Goal: Task Accomplishment & Management: Use online tool/utility

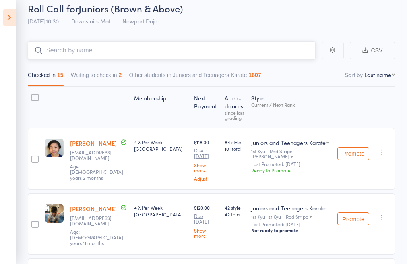
click at [84, 80] on button "Waiting to check in 2" at bounding box center [96, 77] width 51 height 18
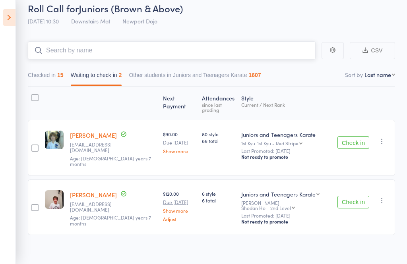
scroll to position [25, 0]
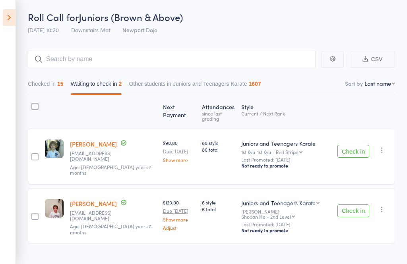
click at [4, 21] on icon at bounding box center [9, 17] width 12 height 17
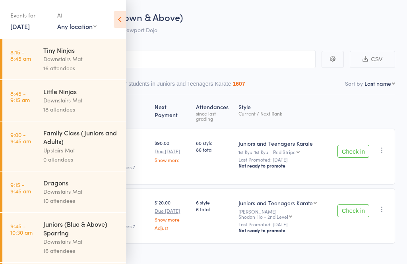
click at [45, 76] on div "Tiny Ninjas Downstairs Mat 16 attendees" at bounding box center [84, 59] width 83 height 41
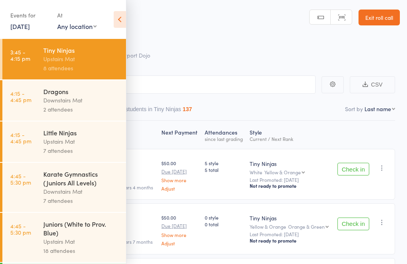
click at [115, 20] on icon at bounding box center [120, 19] width 12 height 17
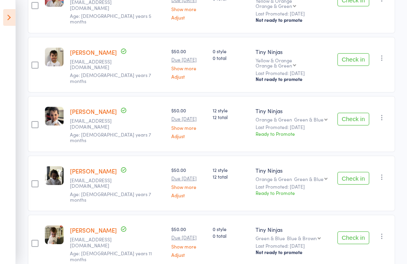
scroll to position [328, 0]
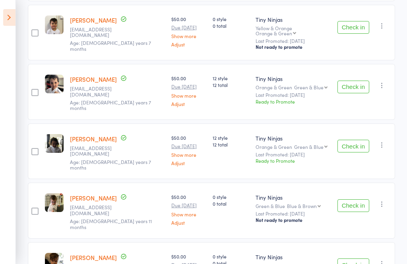
click at [8, 21] on icon at bounding box center [9, 17] width 12 height 17
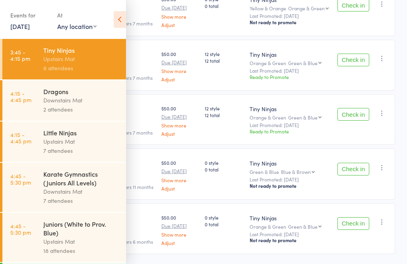
click at [43, 142] on link "4:15 - 4:45 pm Little Ninjas Upstairs Mat 7 attendees" at bounding box center [64, 142] width 124 height 41
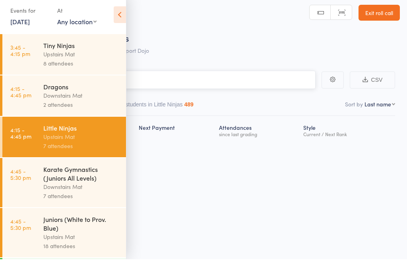
scroll to position [6, 0]
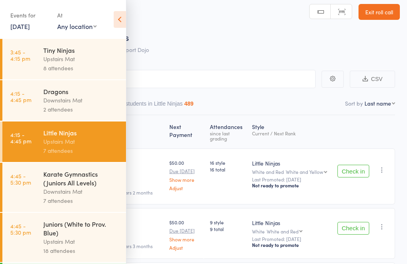
click at [122, 21] on icon at bounding box center [120, 19] width 12 height 17
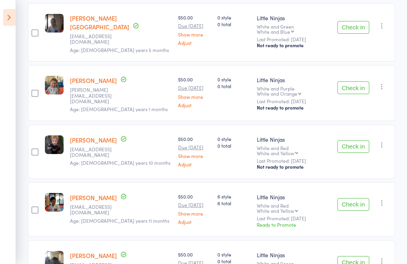
scroll to position [274, 0]
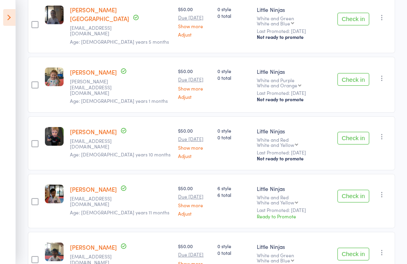
click at [8, 17] on icon at bounding box center [9, 17] width 12 height 17
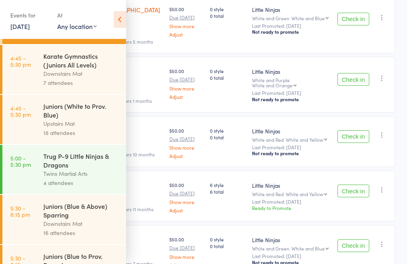
scroll to position [121, 0]
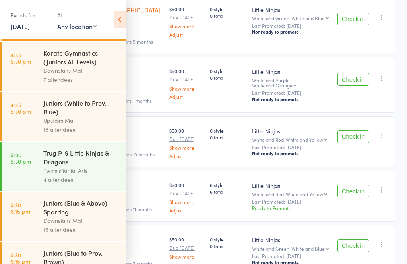
click at [42, 217] on link "5:30 - 6:15 pm Juniors (Blue & Above) Sparring Downstairs Mat 16 attendees" at bounding box center [64, 216] width 124 height 49
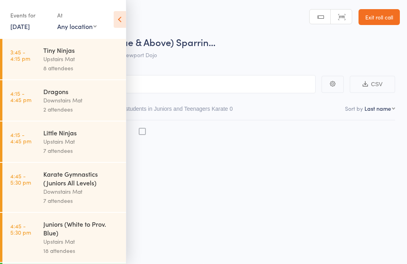
scroll to position [6, 0]
click at [117, 13] on icon at bounding box center [120, 19] width 12 height 17
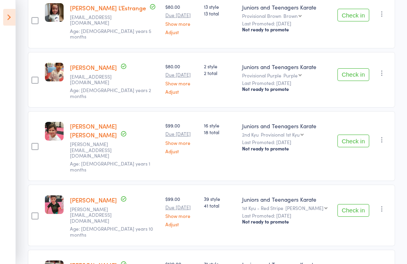
scroll to position [769, 0]
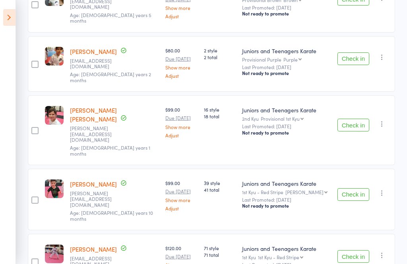
click at [6, 17] on icon at bounding box center [9, 17] width 12 height 17
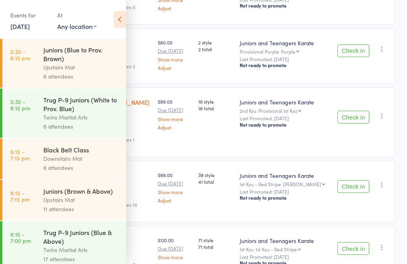
scroll to position [332, 0]
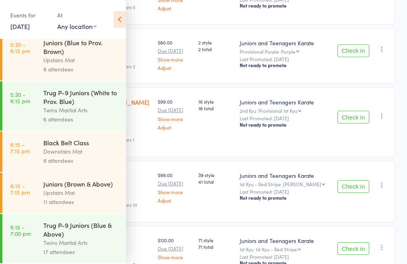
click at [39, 64] on link "5:30 - 6:15 pm Juniors (Blue to Prov. Brown) Upstairs Mat 6 attendees" at bounding box center [64, 55] width 124 height 49
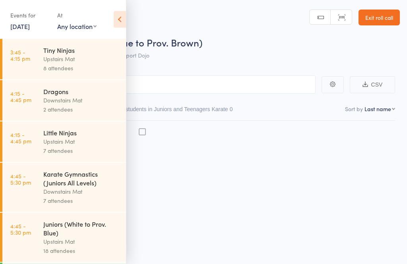
scroll to position [6, 0]
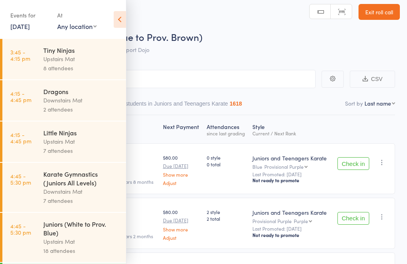
click at [124, 17] on icon at bounding box center [120, 19] width 12 height 17
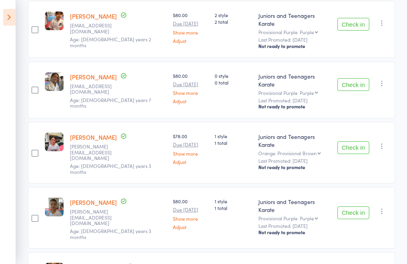
scroll to position [219, 0]
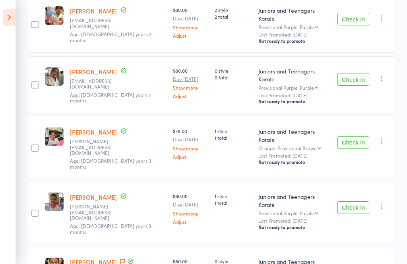
click at [4, 20] on icon at bounding box center [9, 17] width 12 height 17
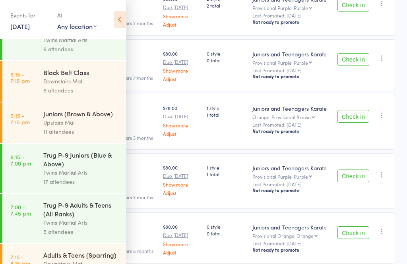
scroll to position [410, 0]
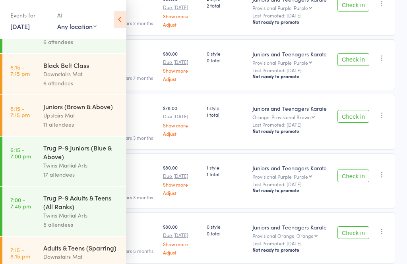
click at [37, 125] on link "6:15 - 7:15 pm Juniors (Brown & Above) Upstairs Mat 11 attendees" at bounding box center [64, 115] width 124 height 41
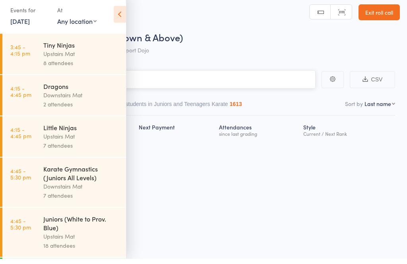
scroll to position [6, 0]
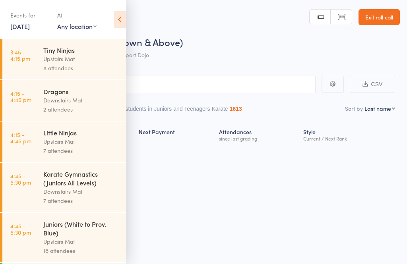
click at [117, 21] on icon at bounding box center [120, 19] width 12 height 17
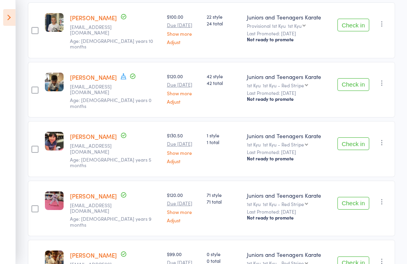
scroll to position [497, 0]
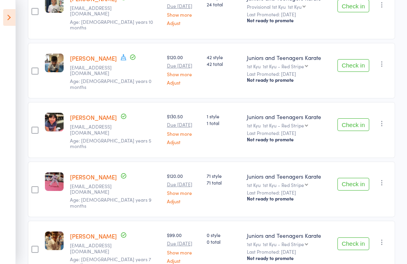
click at [9, 14] on icon at bounding box center [9, 17] width 12 height 17
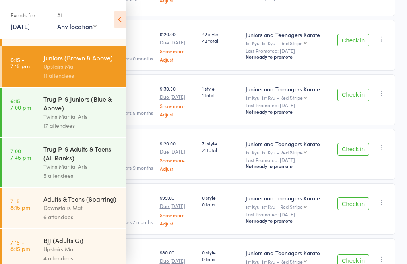
scroll to position [458, 0]
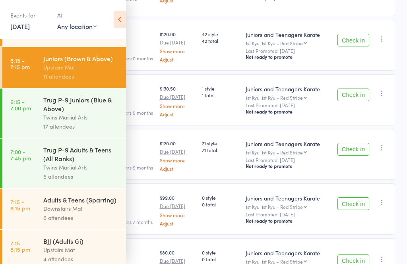
click at [46, 214] on div "Downstairs Mat" at bounding box center [81, 208] width 76 height 9
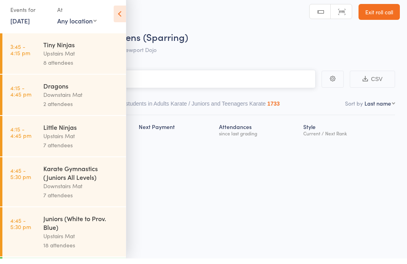
scroll to position [6, 0]
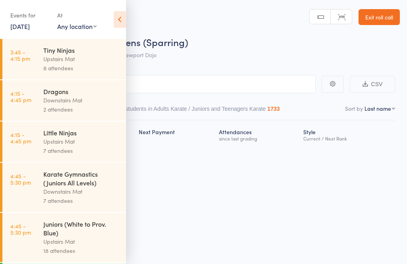
click at [122, 14] on icon at bounding box center [120, 19] width 12 height 17
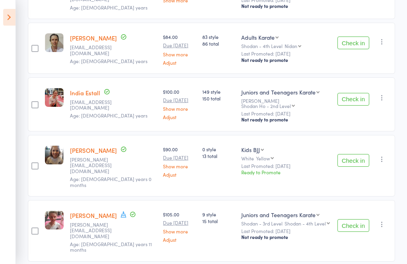
scroll to position [218, 0]
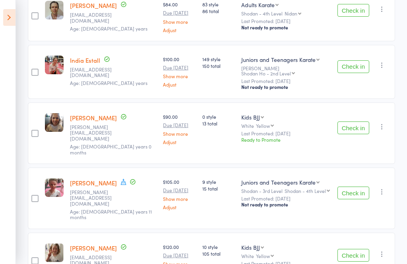
click at [6, 16] on icon at bounding box center [9, 17] width 12 height 17
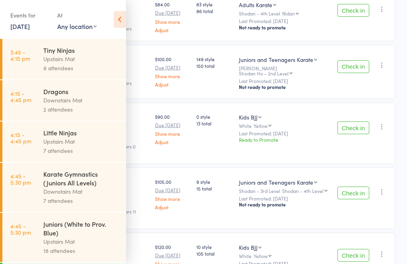
click at [36, 53] on link "3:45 - 4:15 pm Tiny Ninjas Upstairs Mat 8 attendees" at bounding box center [64, 59] width 124 height 41
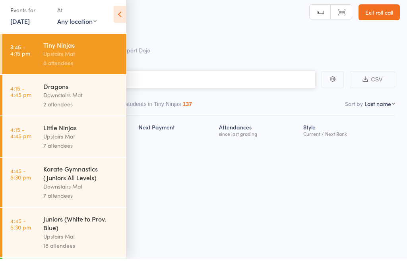
scroll to position [6, 0]
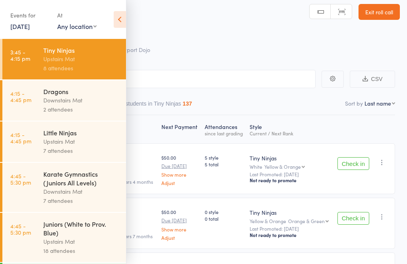
click at [119, 16] on icon at bounding box center [120, 19] width 12 height 17
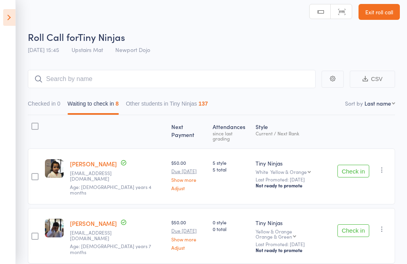
click at [11, 15] on icon at bounding box center [9, 17] width 12 height 17
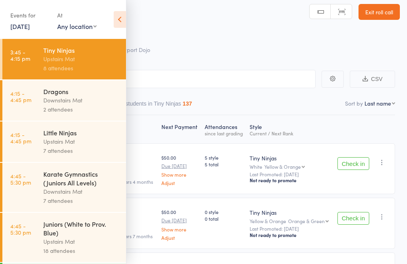
click at [72, 256] on div "18 attendees" at bounding box center [81, 251] width 76 height 9
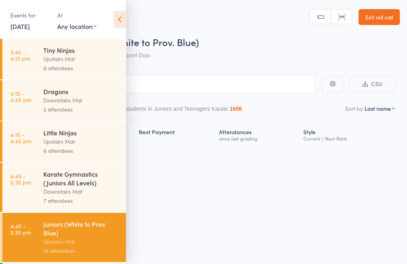
click at [120, 18] on icon at bounding box center [120, 19] width 12 height 17
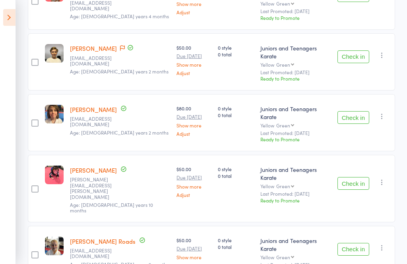
scroll to position [873, 0]
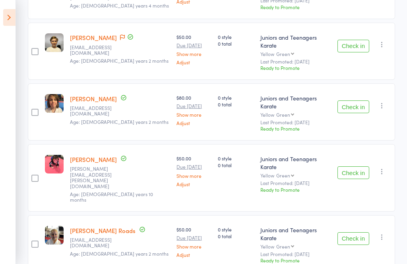
click at [9, 16] on icon at bounding box center [9, 17] width 12 height 17
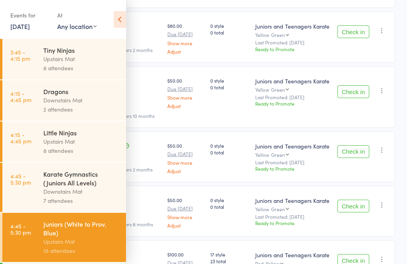
scroll to position [0, 0]
click at [83, 68] on div "8 attendees" at bounding box center [81, 68] width 76 height 9
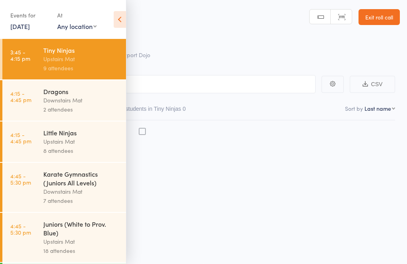
scroll to position [6, 0]
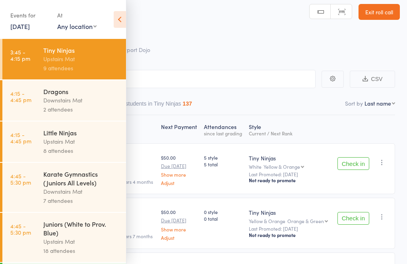
click at [122, 27] on icon at bounding box center [120, 19] width 12 height 17
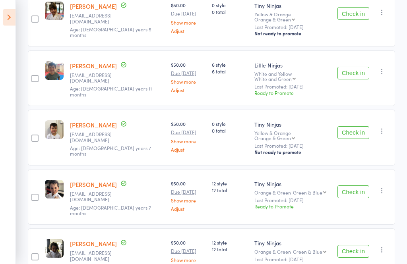
scroll to position [282, 0]
click at [13, 19] on icon at bounding box center [9, 17] width 12 height 17
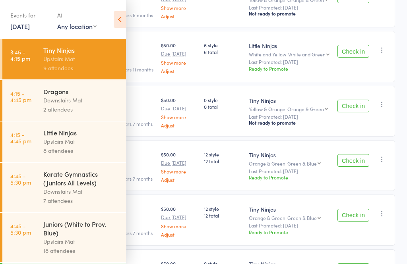
scroll to position [0, 0]
click at [117, 17] on icon at bounding box center [120, 19] width 12 height 17
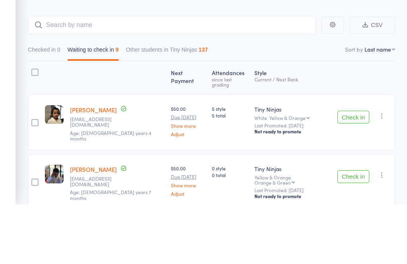
scroll to position [67, 0]
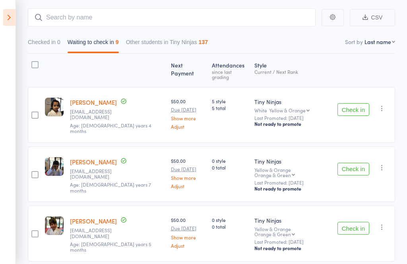
click at [354, 105] on button "Check in" at bounding box center [354, 109] width 32 height 13
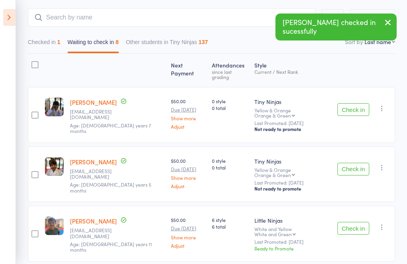
click at [361, 105] on button "Check in" at bounding box center [354, 109] width 32 height 13
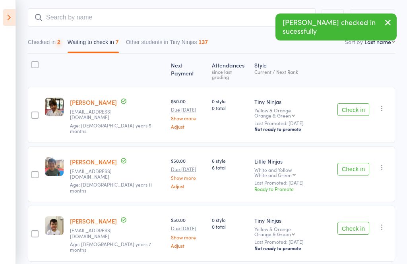
click at [365, 106] on button "Check in" at bounding box center [354, 109] width 32 height 13
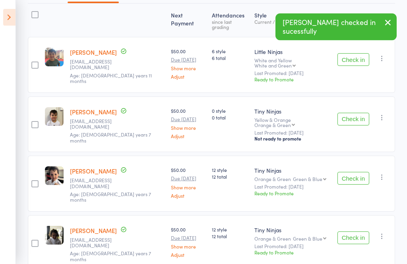
scroll to position [117, 0]
click at [363, 113] on button "Check in" at bounding box center [354, 119] width 32 height 13
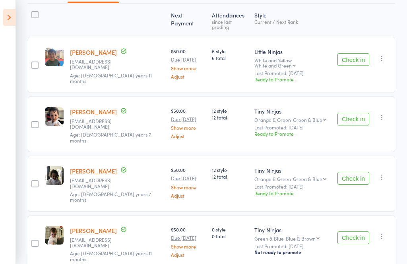
click at [365, 113] on button "Check in" at bounding box center [354, 119] width 32 height 13
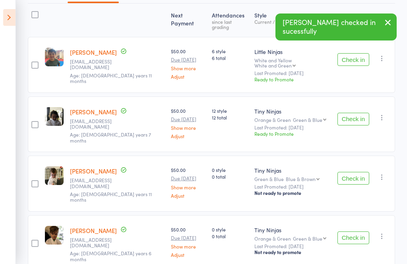
scroll to position [110, 0]
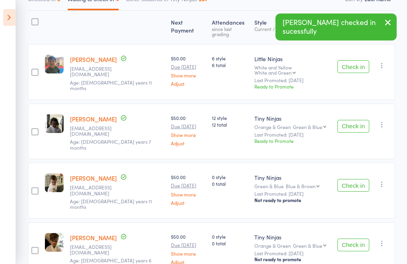
click at [359, 120] on button "Check in" at bounding box center [354, 126] width 32 height 13
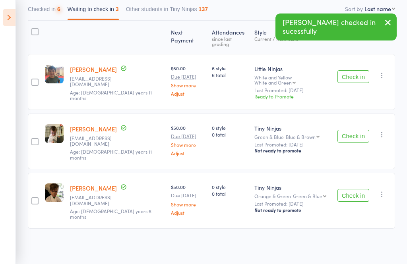
scroll to position [56, 0]
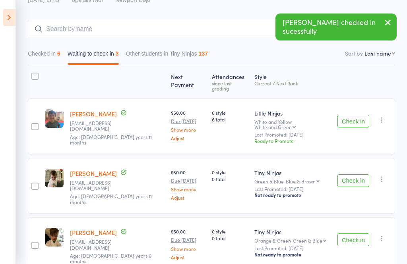
click at [357, 175] on button "Check in" at bounding box center [354, 181] width 32 height 13
